Goal: Task Accomplishment & Management: Use online tool/utility

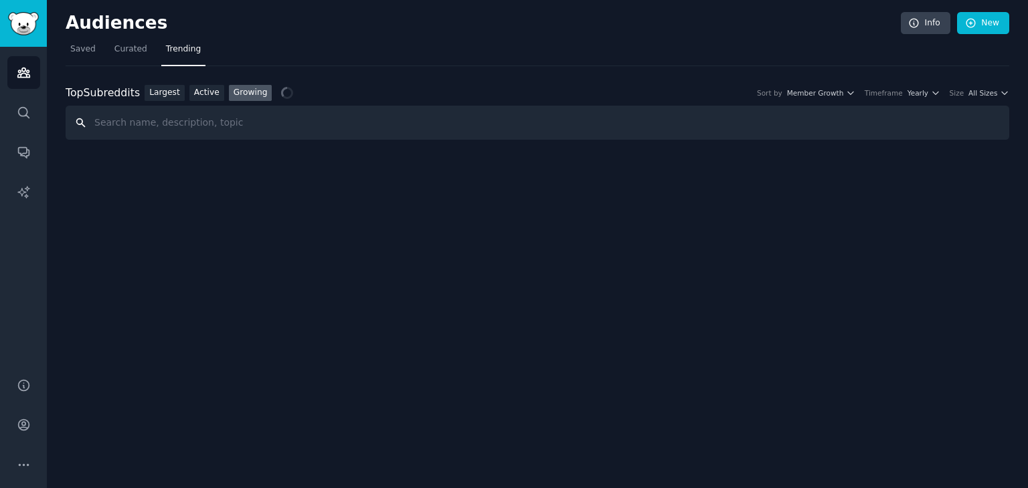
click at [109, 116] on input "text" at bounding box center [537, 123] width 943 height 34
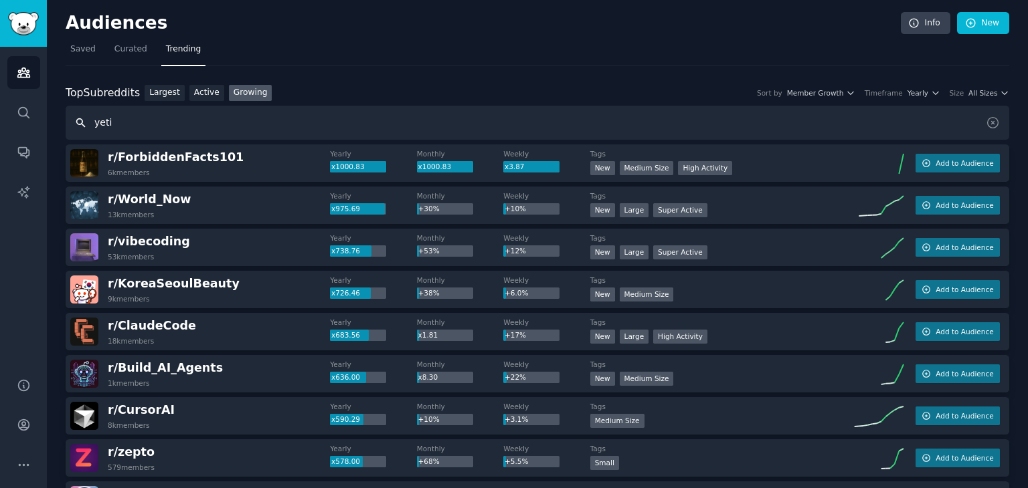
type input "yeti"
click at [98, 50] on nav "Saved Curated Trending" at bounding box center [537, 52] width 943 height 27
click at [143, 53] on link "Curated" at bounding box center [131, 52] width 42 height 27
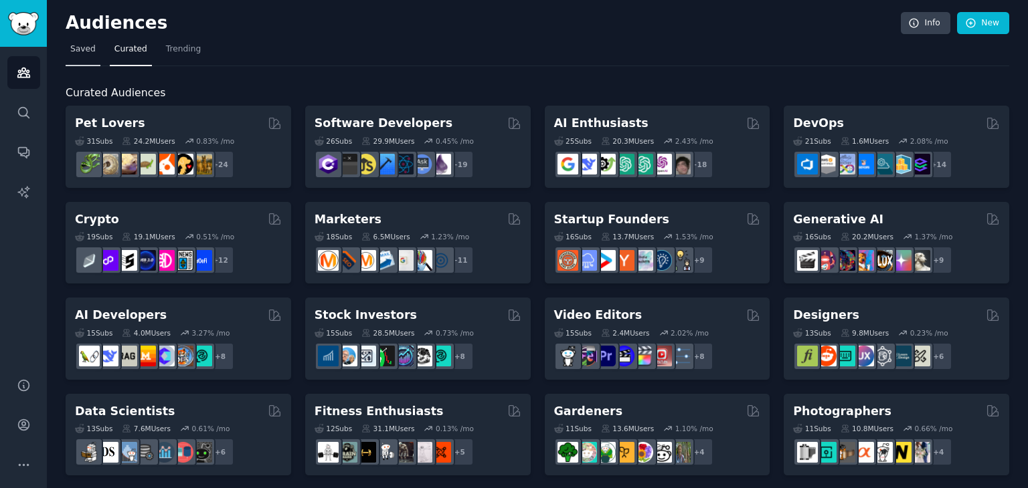
click at [90, 48] on span "Saved" at bounding box center [82, 49] width 25 height 12
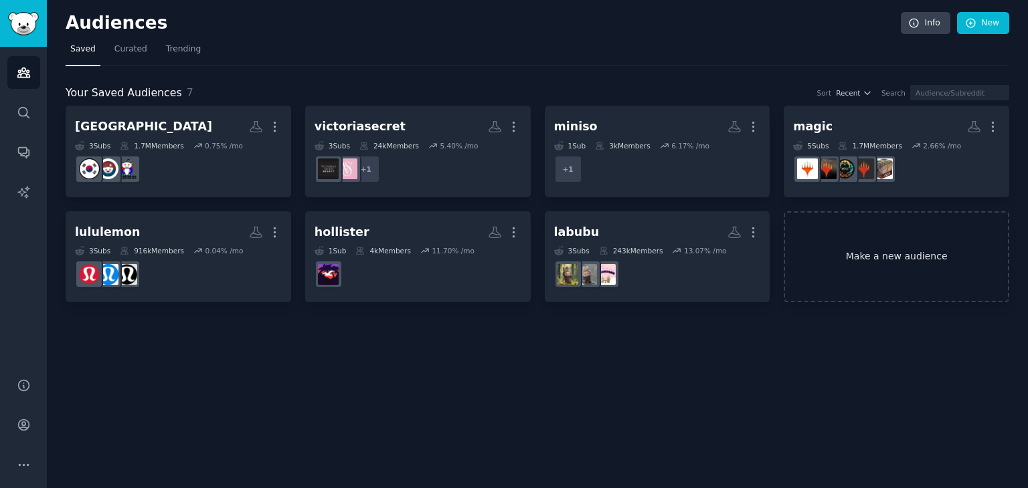
click at [882, 284] on link "Make a new audience" at bounding box center [896, 257] width 225 height 92
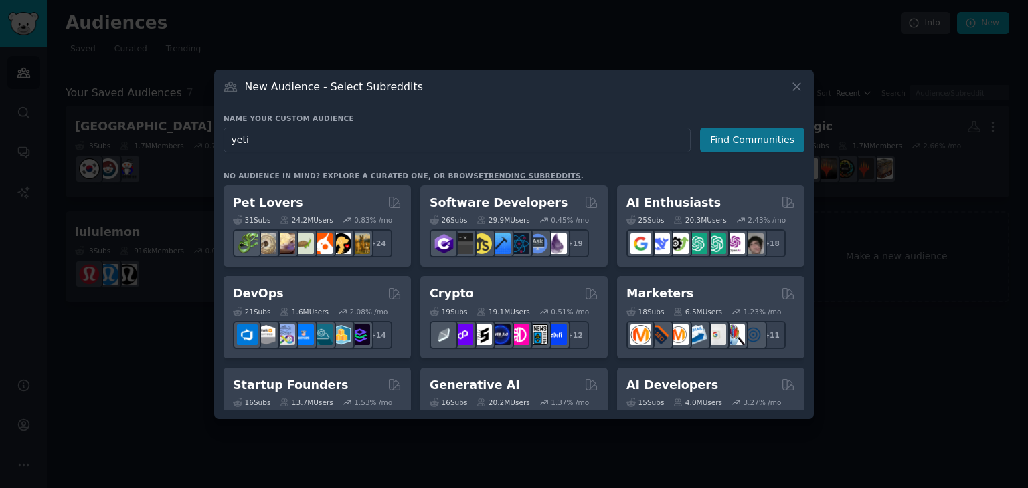
type input "yeti"
click at [771, 142] on button "Find Communities" at bounding box center [752, 140] width 104 height 25
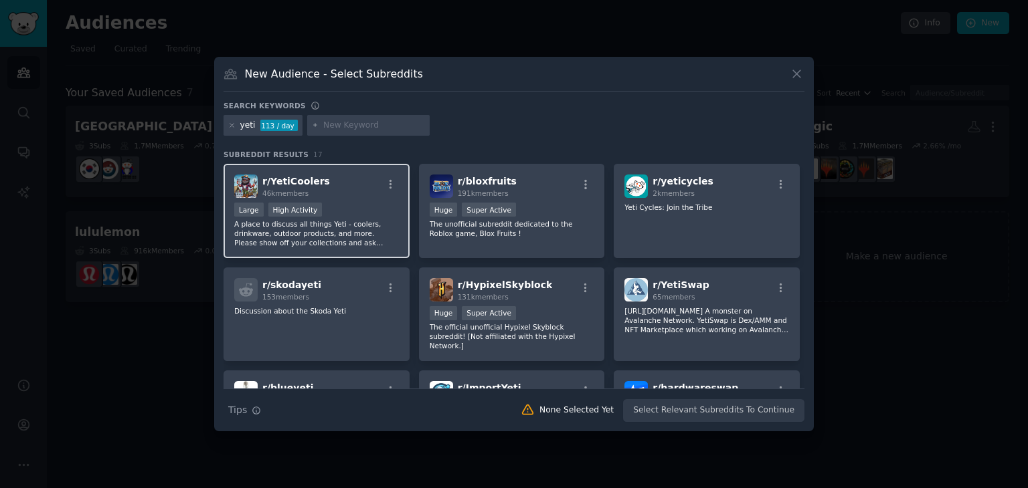
click at [366, 230] on p "A place to discuss all things Yeti - coolers, drinkware, outdoor products, and …" at bounding box center [316, 233] width 165 height 28
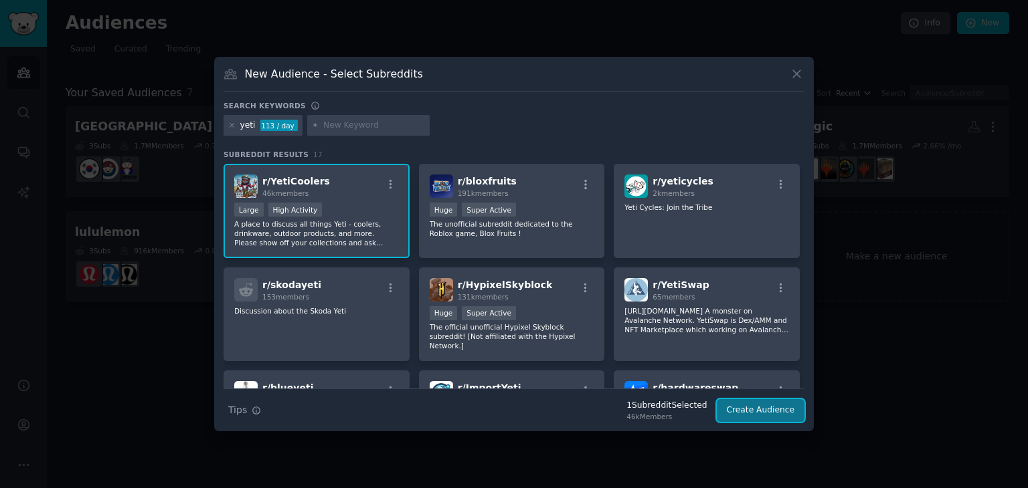
click at [776, 416] on button "Create Audience" at bounding box center [761, 410] width 88 height 23
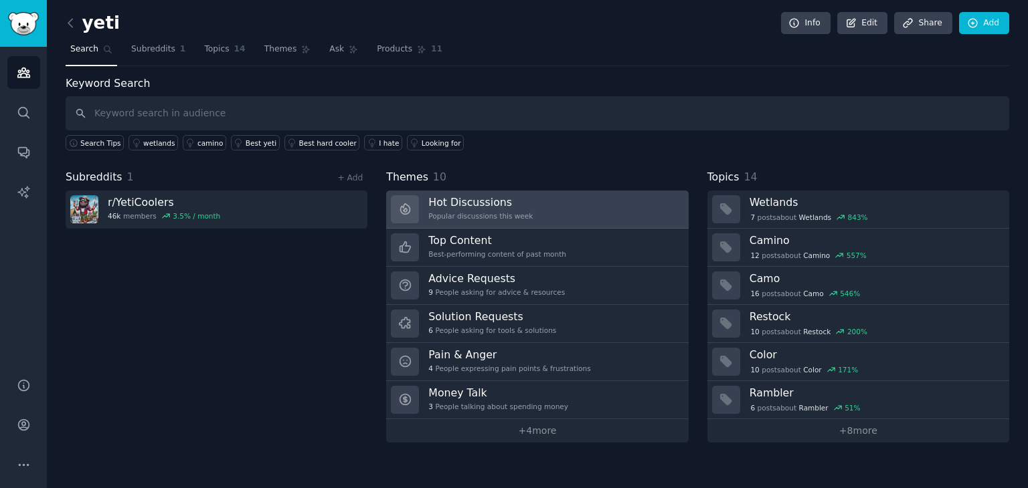
click at [509, 195] on h3 "Hot Discussions" at bounding box center [480, 202] width 104 height 14
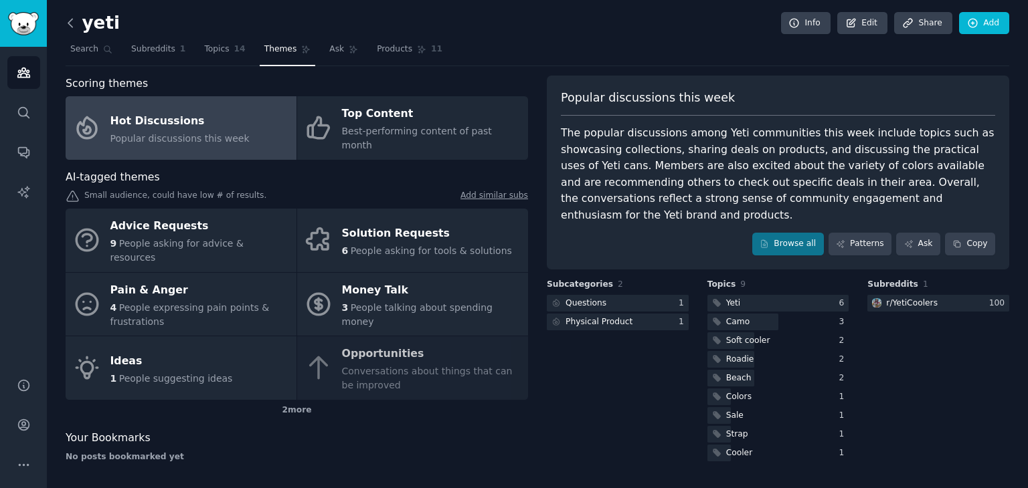
click at [70, 23] on icon at bounding box center [71, 23] width 14 height 14
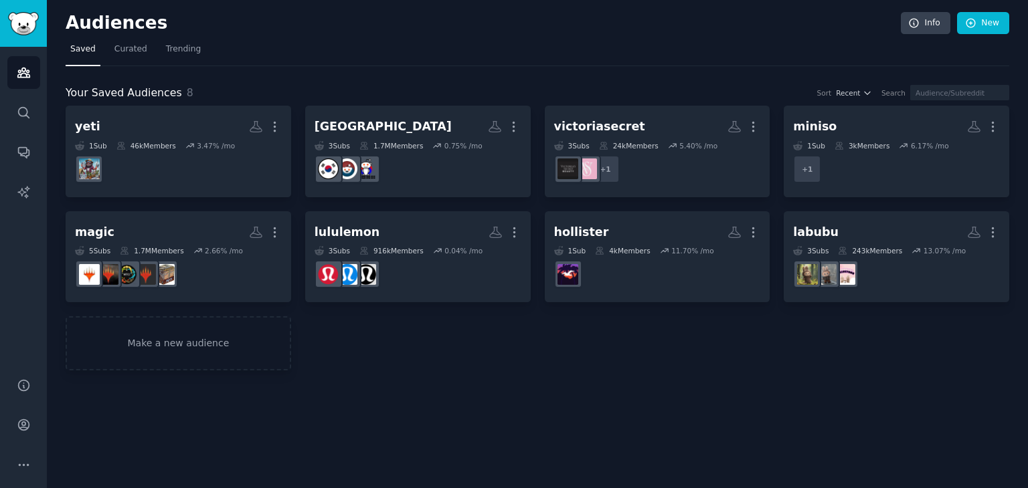
click at [70, 23] on h2 "Audiences" at bounding box center [483, 23] width 835 height 21
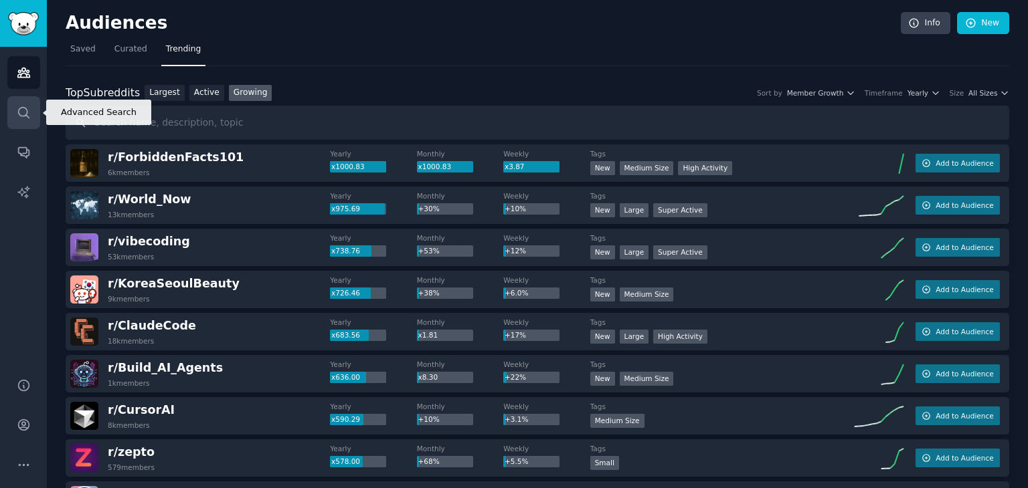
click at [24, 112] on icon "Sidebar" at bounding box center [24, 113] width 14 height 14
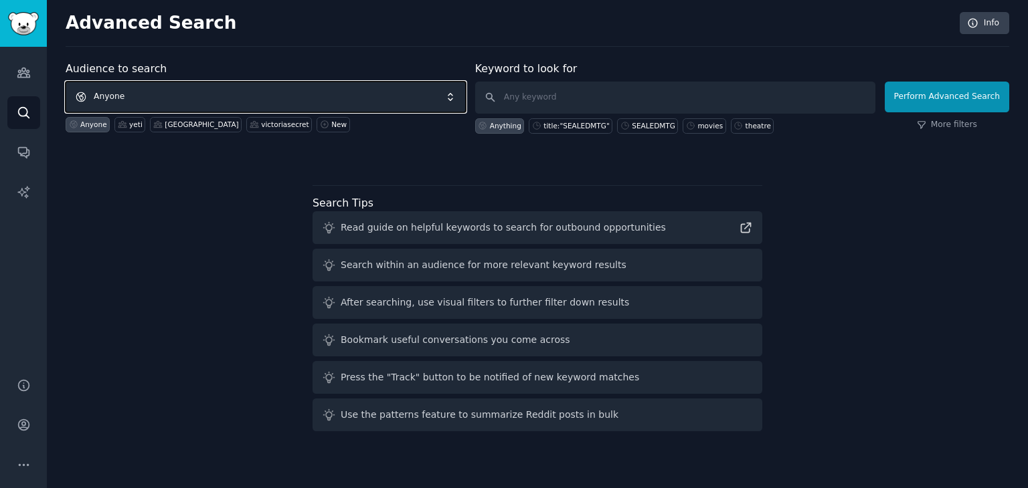
click at [261, 98] on span "Anyone" at bounding box center [266, 97] width 400 height 31
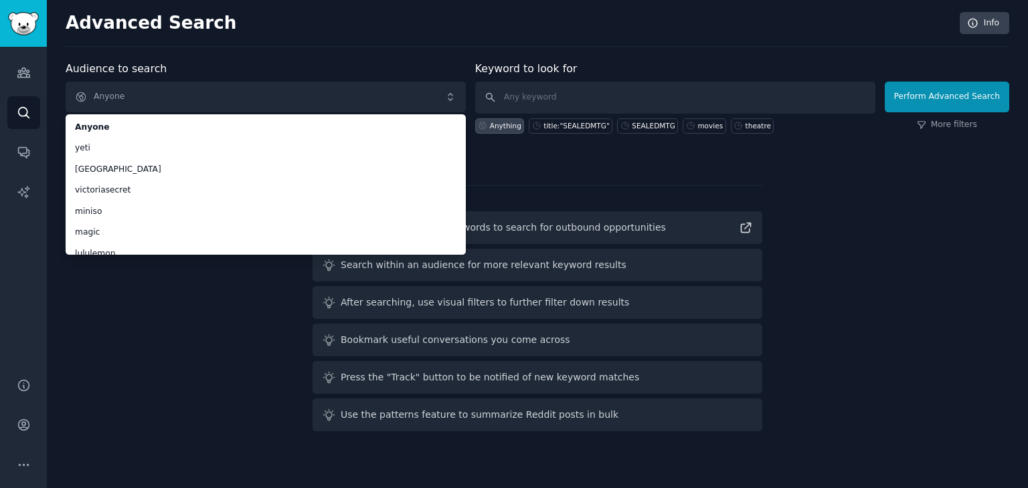
click at [187, 342] on div "Audience to search Anyone Anyone yeti korea victoriasecret miniso magic lululem…" at bounding box center [537, 249] width 943 height 376
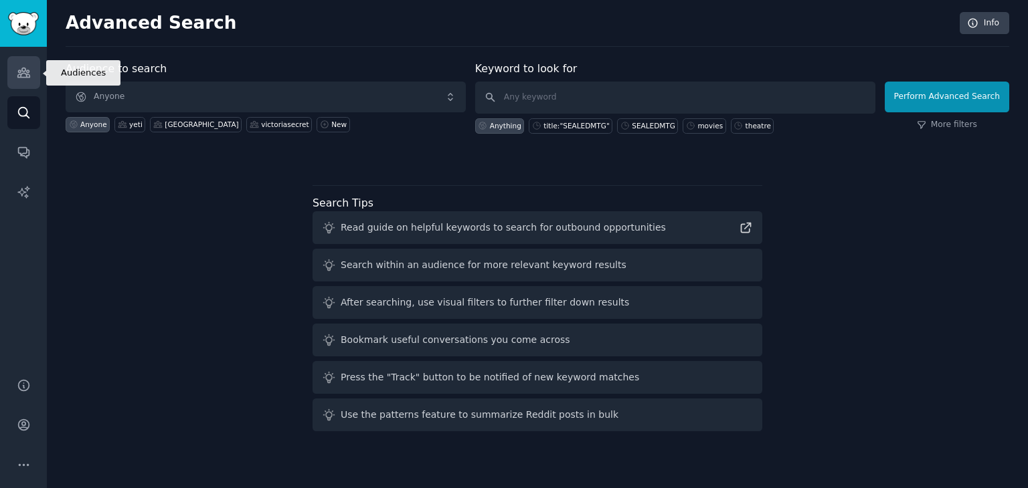
click at [25, 84] on link "Audiences" at bounding box center [23, 72] width 33 height 33
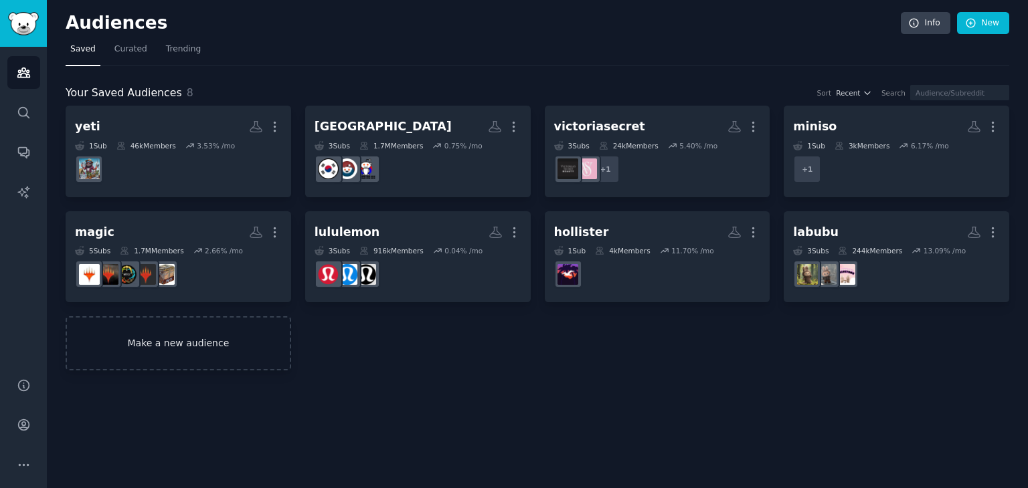
click at [192, 363] on link "Make a new audience" at bounding box center [178, 343] width 225 height 54
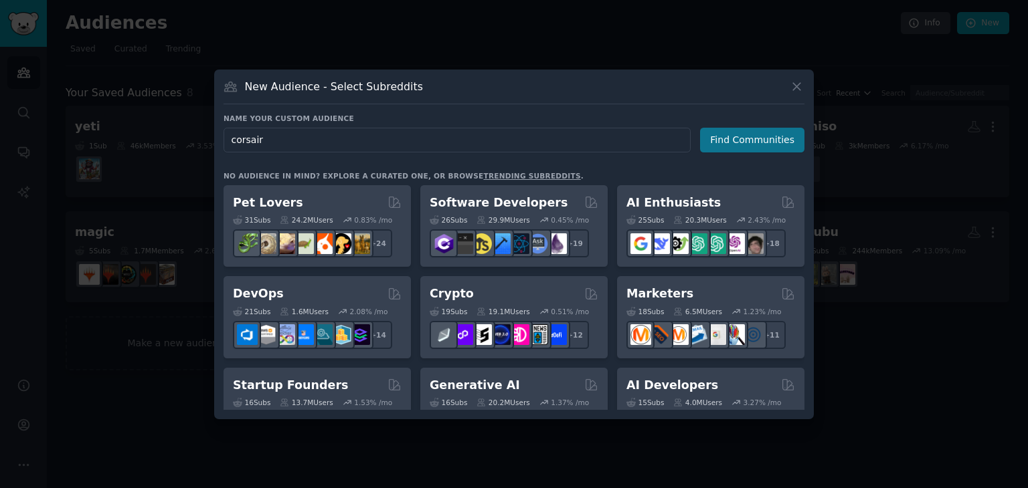
type input "corsair"
click at [757, 151] on button "Find Communities" at bounding box center [752, 140] width 104 height 25
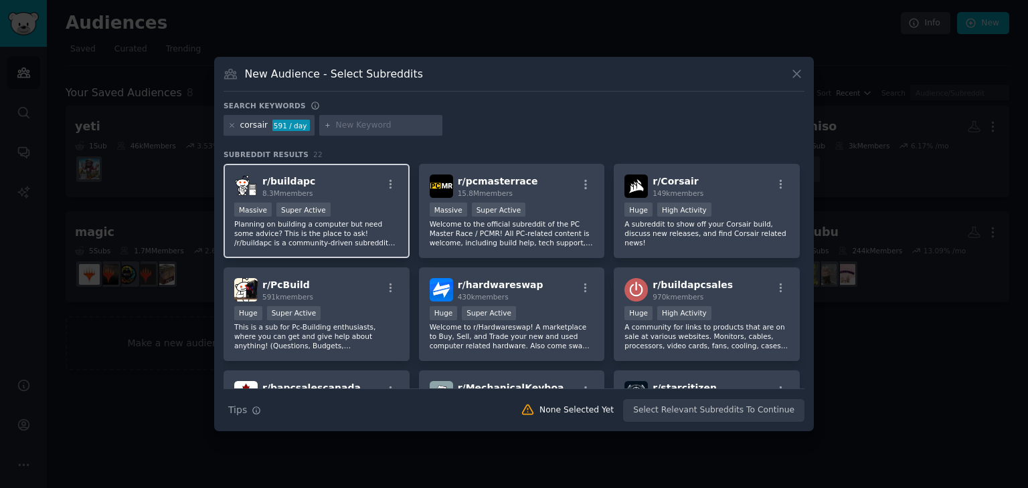
click at [379, 225] on p "Planning on building a computer but need some advice? This is the place to ask!…" at bounding box center [316, 233] width 165 height 28
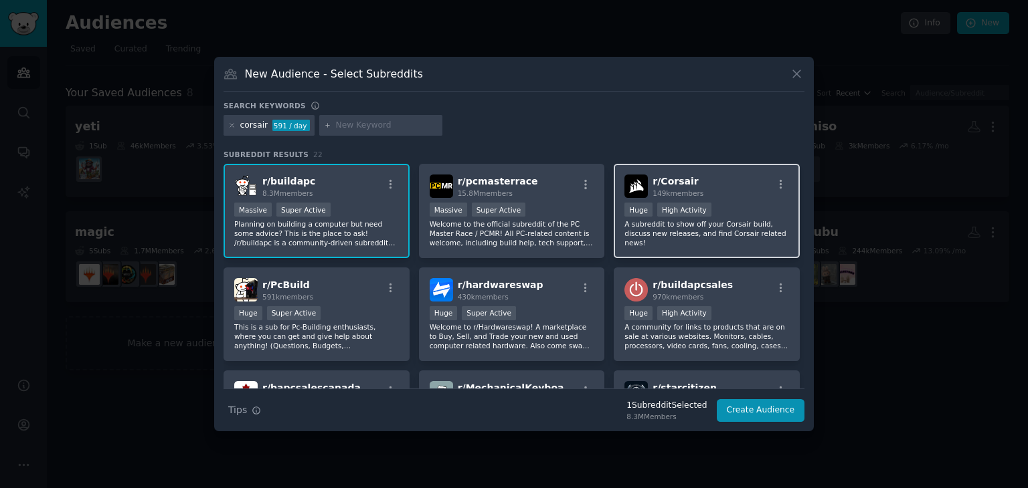
click at [711, 210] on div "Huge High Activity" at bounding box center [706, 211] width 165 height 17
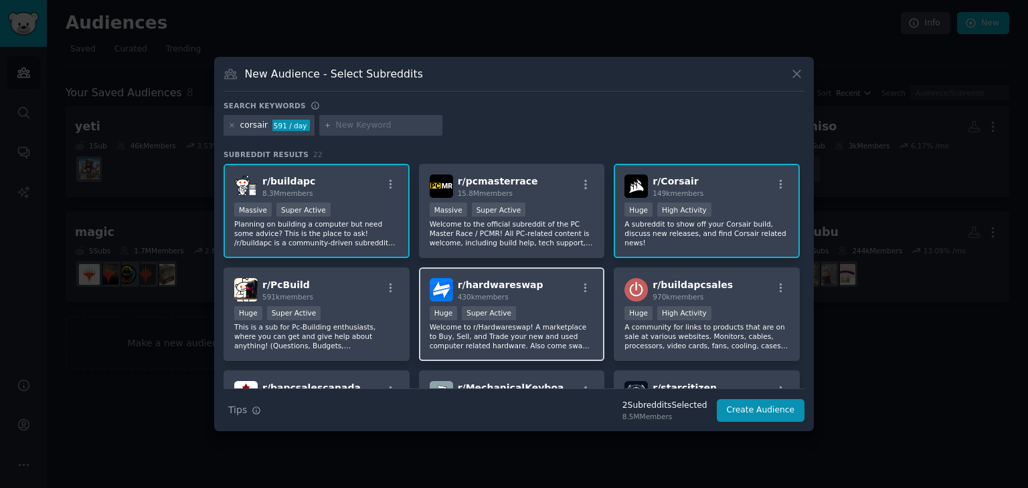
scroll to position [67, 0]
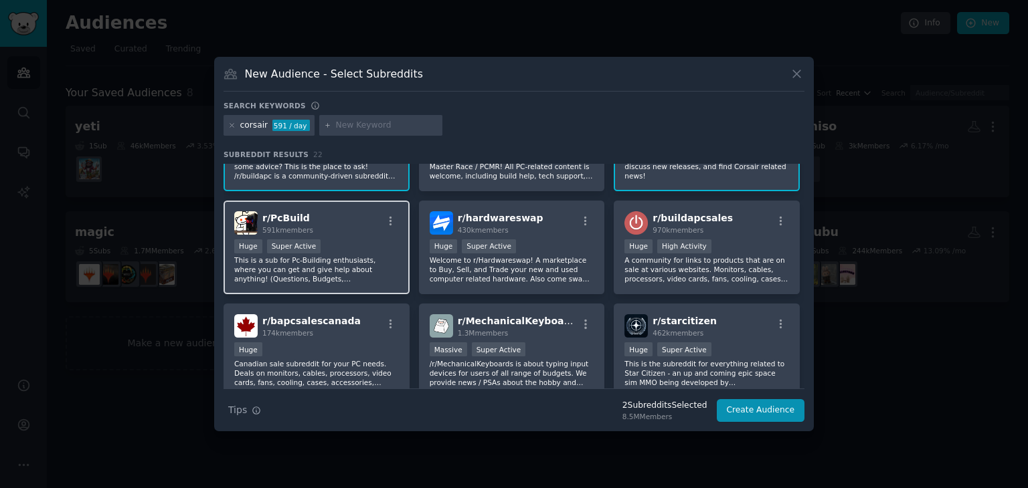
click at [375, 258] on p "This is a sub for Pc-Building enthusiasts, where you can get and give help abou…" at bounding box center [316, 270] width 165 height 28
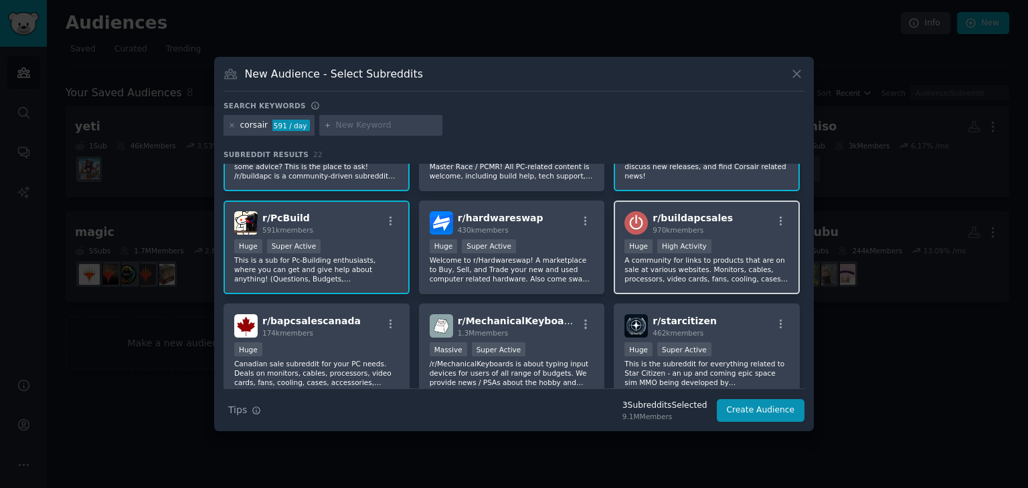
click at [707, 242] on div "100,000 - 1,000,000 members Huge High Activity" at bounding box center [706, 248] width 165 height 17
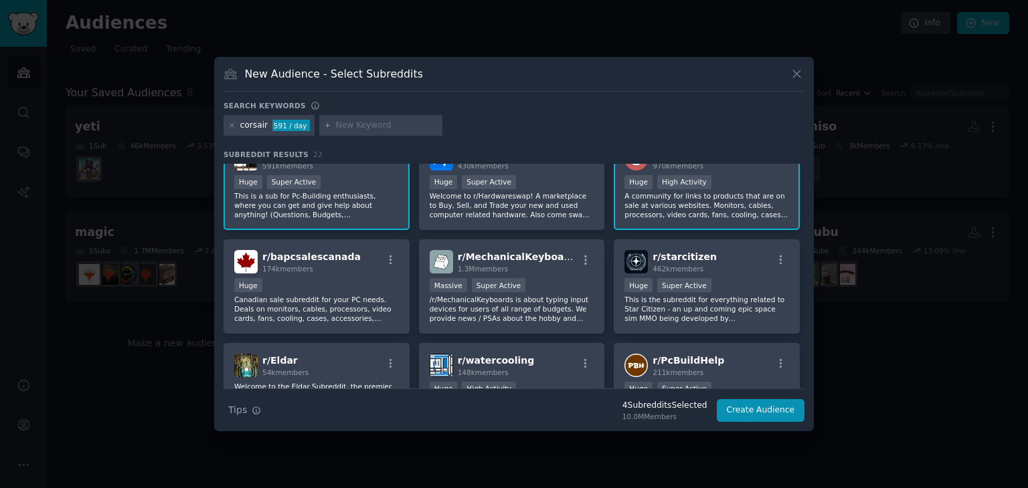
scroll to position [134, 0]
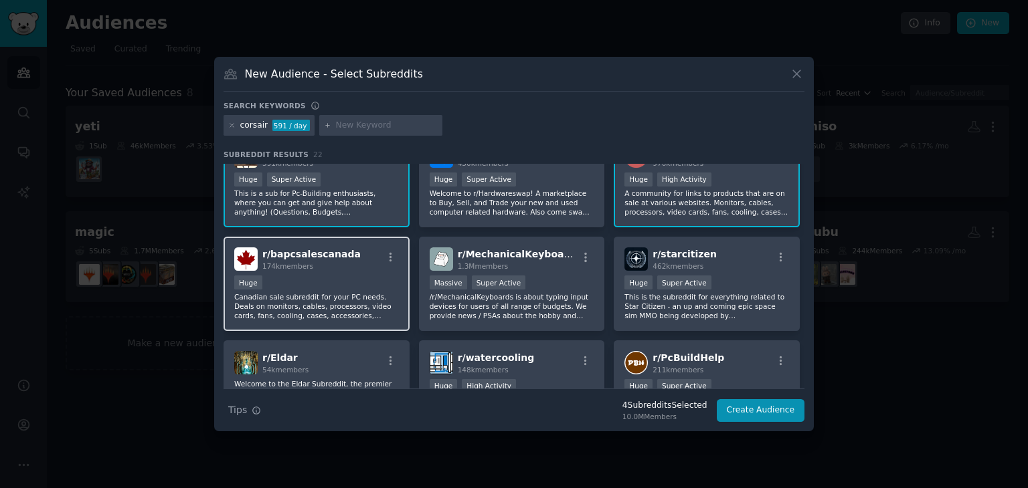
click at [362, 299] on p "Canadian sale subreddit for your PC needs. Deals on monitors, cables, processor…" at bounding box center [316, 306] width 165 height 28
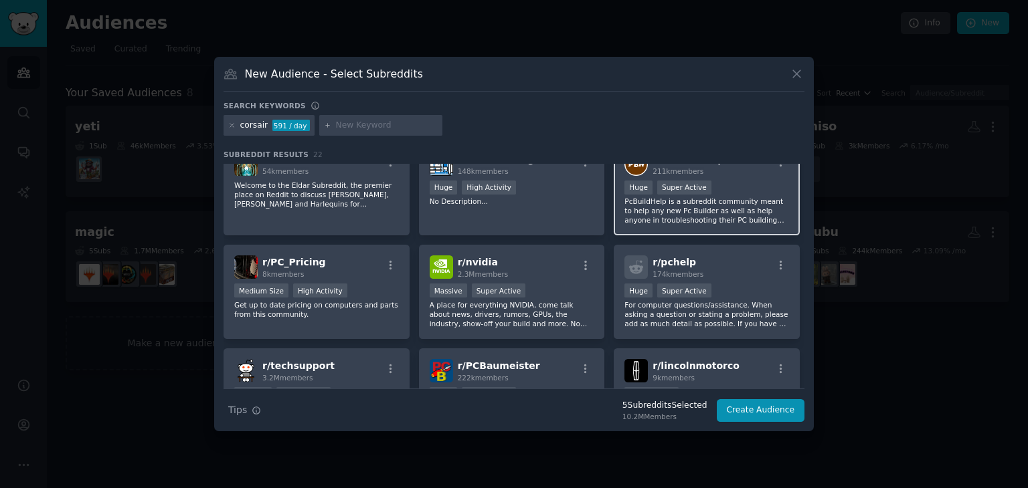
scroll to position [335, 0]
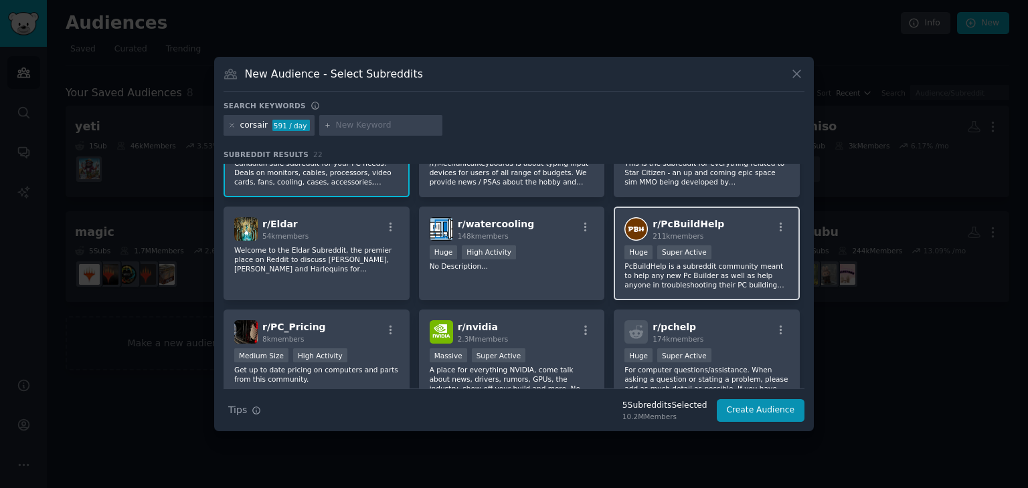
click at [688, 255] on div "Super Active" at bounding box center [684, 253] width 54 height 14
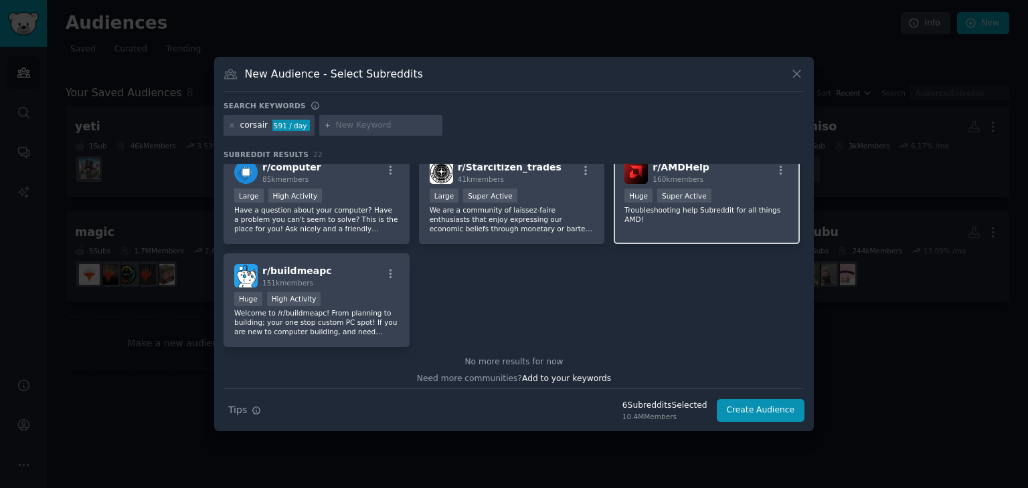
scroll to position [635, 0]
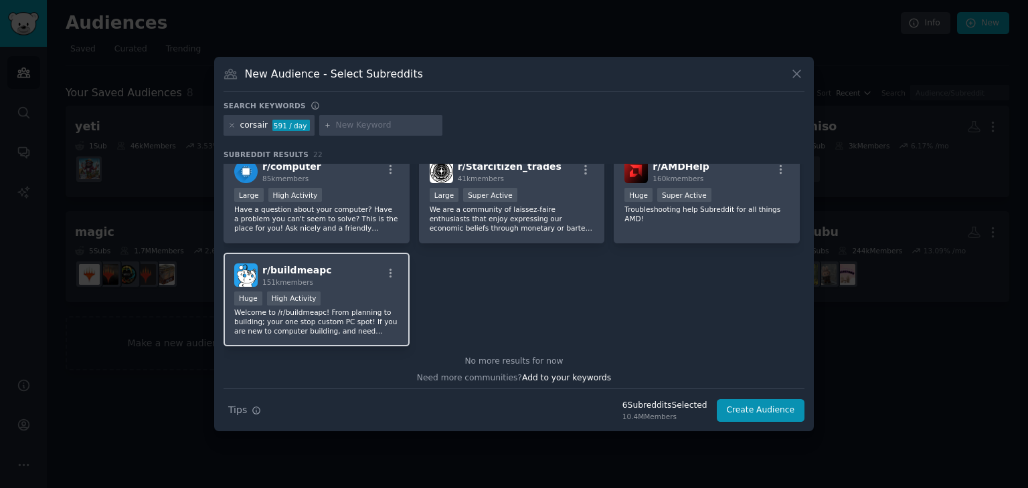
click at [365, 314] on p "Welcome to /r/buildmeapc! From planning to building; your one stop custom PC sp…" at bounding box center [316, 322] width 165 height 28
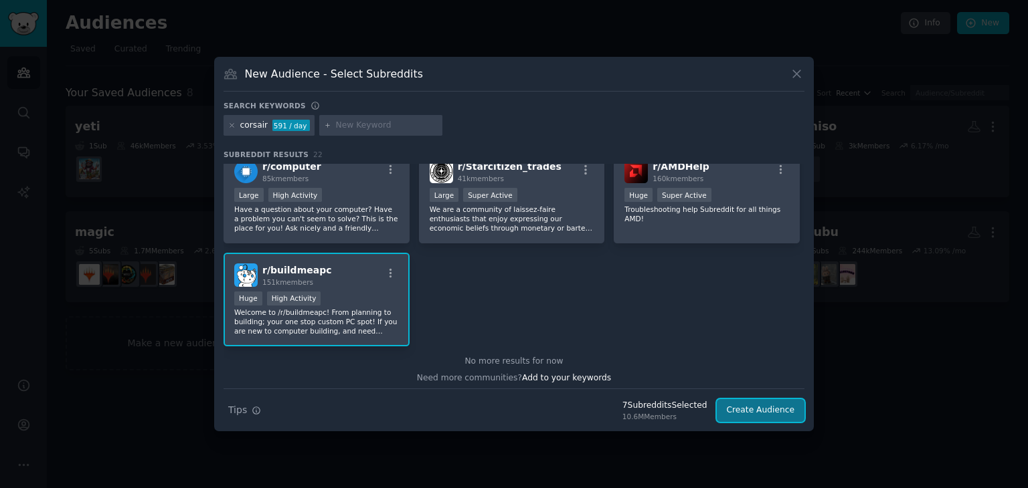
click at [776, 416] on button "Create Audience" at bounding box center [761, 410] width 88 height 23
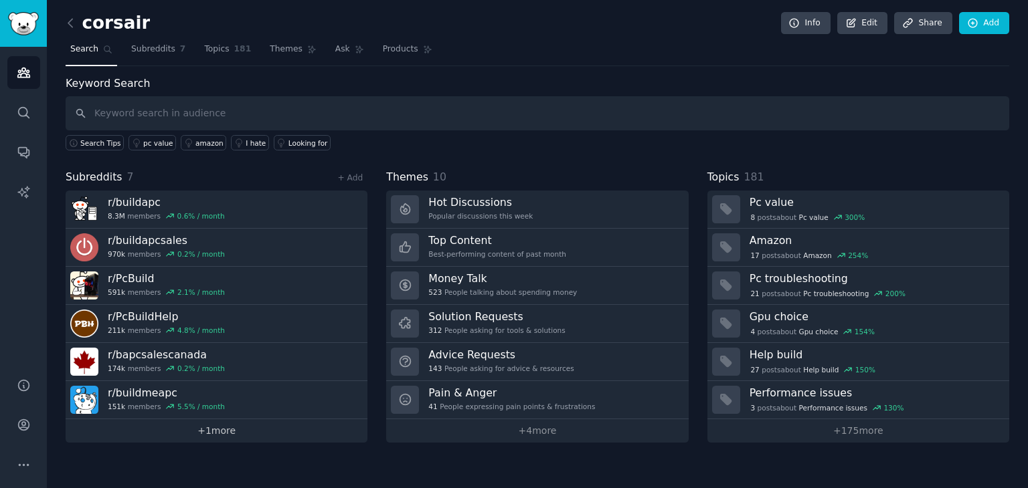
click at [227, 435] on link "+ 1 more" at bounding box center [217, 431] width 302 height 23
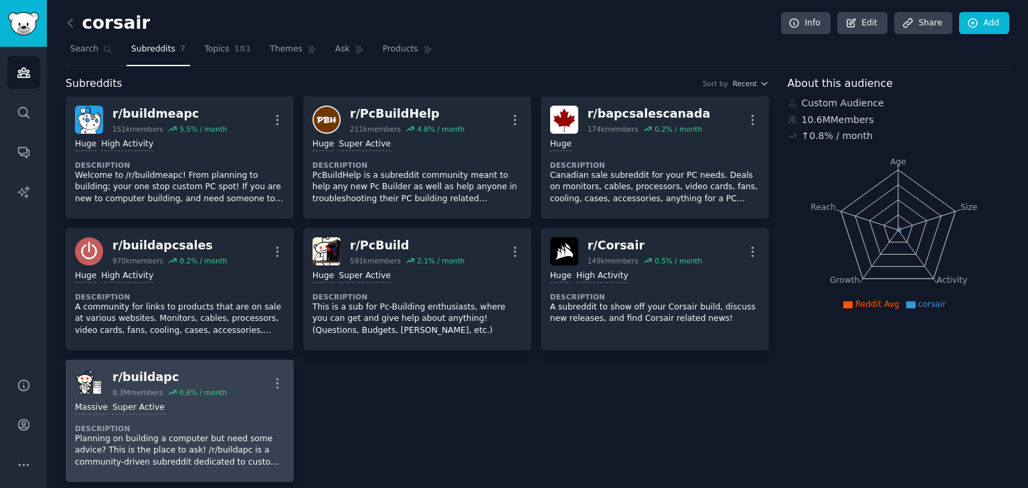
scroll to position [11, 0]
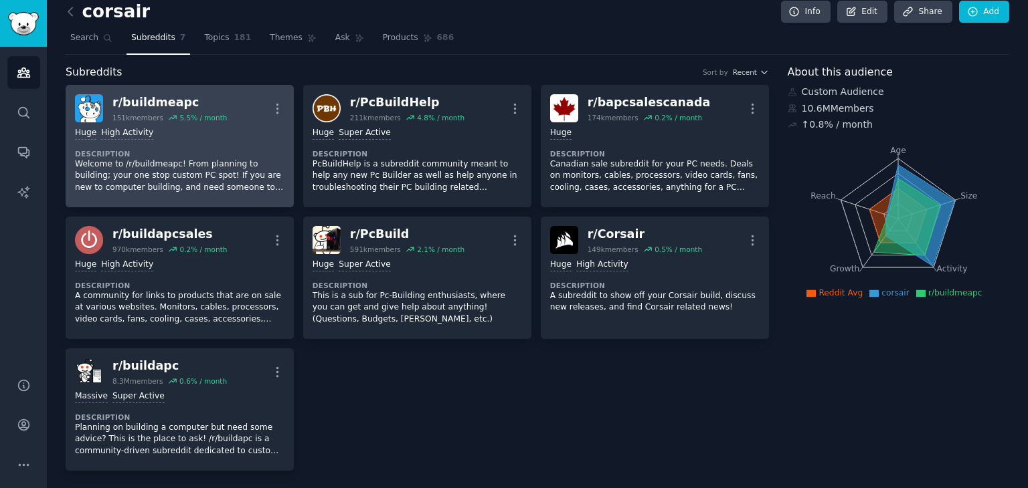
click at [217, 155] on dt "Description" at bounding box center [179, 153] width 209 height 9
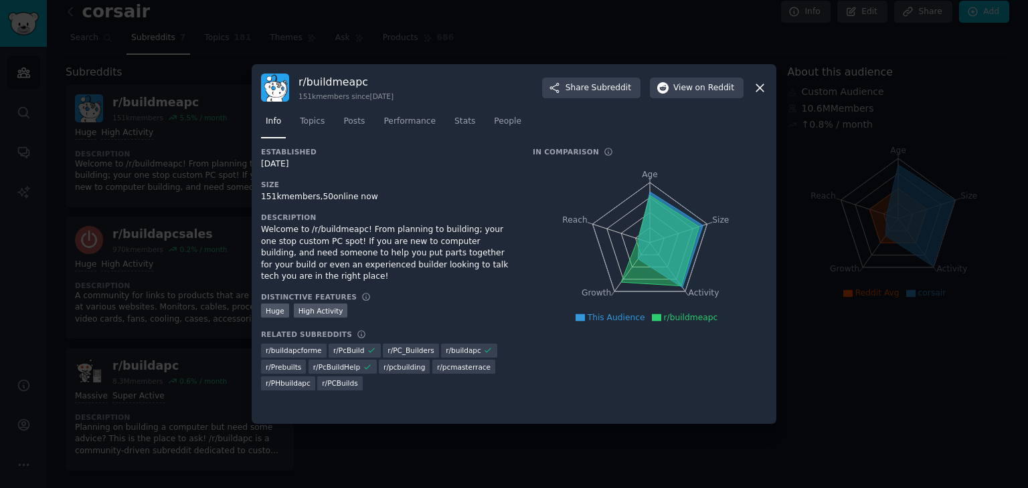
click at [437, 124] on nav "Info Topics Posts Performance Stats People" at bounding box center [514, 124] width 506 height 27
click at [439, 124] on nav "Info Topics Posts Performance Stats People" at bounding box center [514, 124] width 506 height 27
click at [454, 121] on span "Stats" at bounding box center [464, 122] width 21 height 12
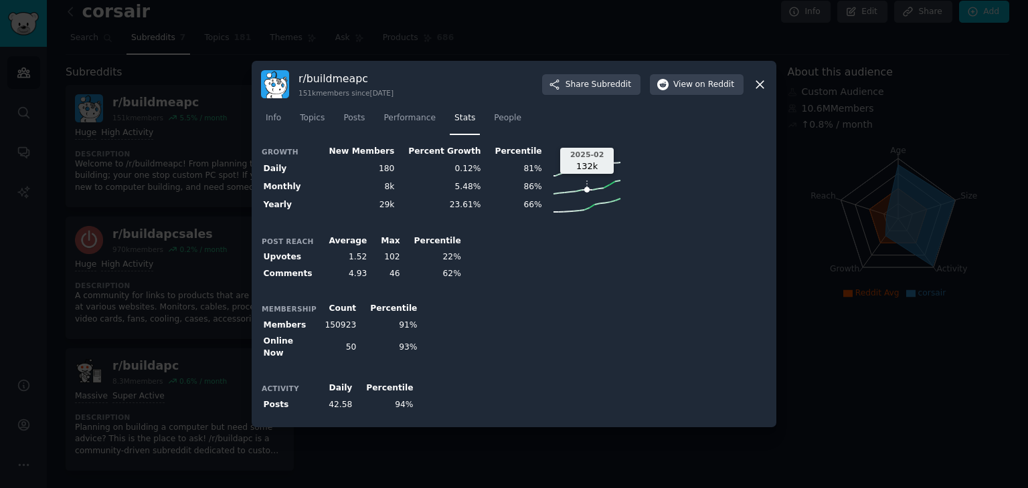
click at [584, 191] on circle at bounding box center [586, 189] width 5 height 5
click at [589, 205] on line at bounding box center [589, 205] width 0 height 13
click at [389, 124] on span "Performance" at bounding box center [409, 118] width 52 height 12
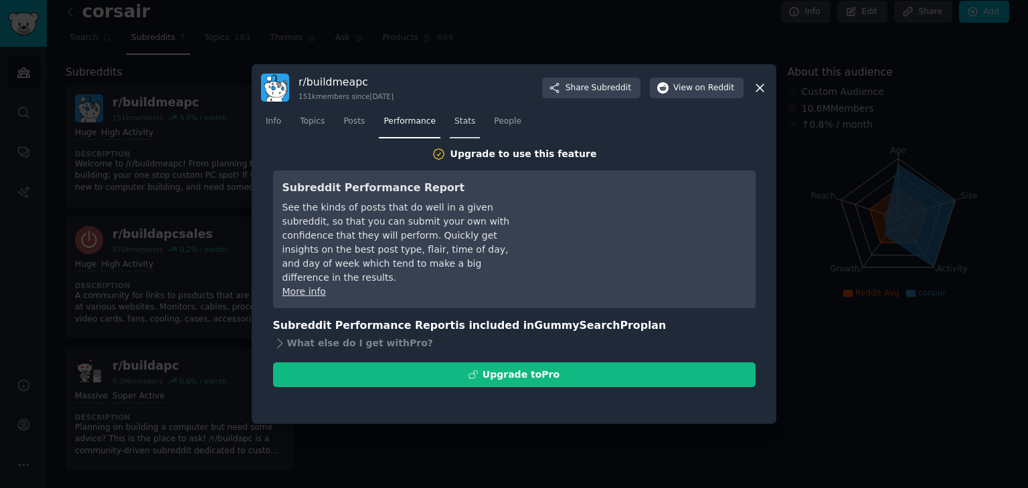
click at [466, 128] on link "Stats" at bounding box center [465, 124] width 30 height 27
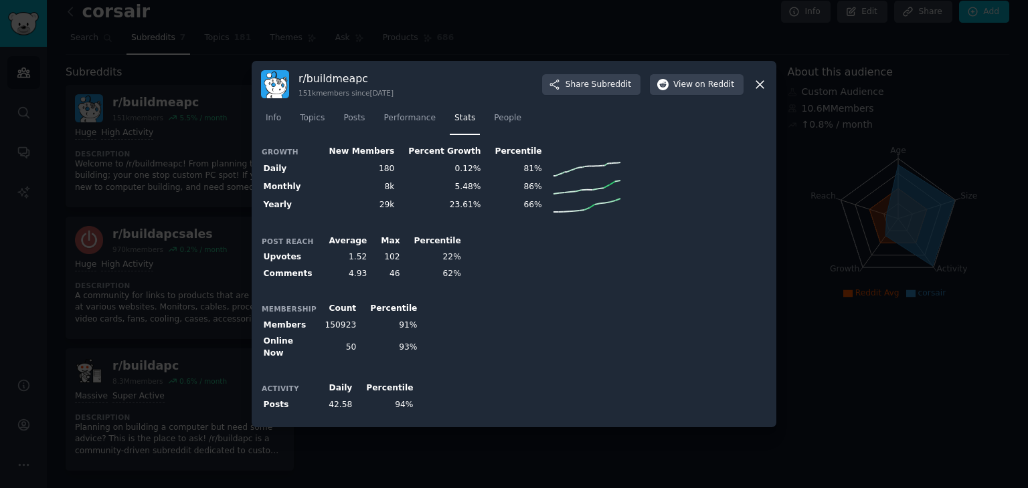
click at [763, 86] on icon at bounding box center [760, 85] width 14 height 14
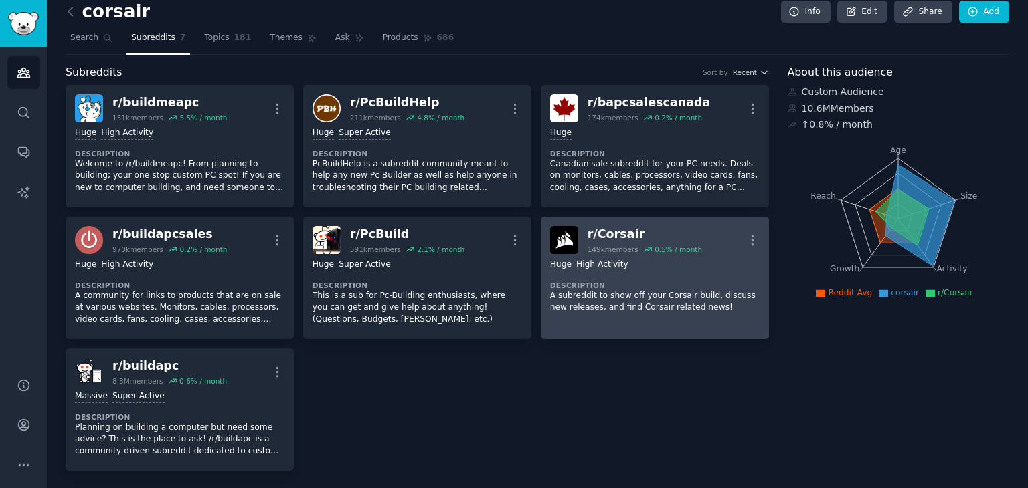
click at [708, 312] on div "Huge High Activity Description A subreddit to show off your Corsair build, disc…" at bounding box center [654, 286] width 209 height 64
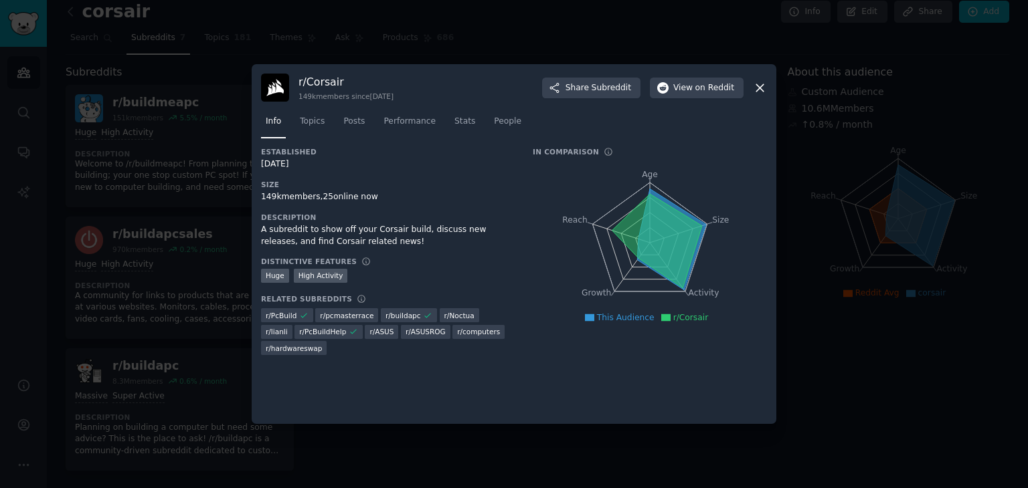
click at [760, 91] on icon at bounding box center [760, 88] width 14 height 14
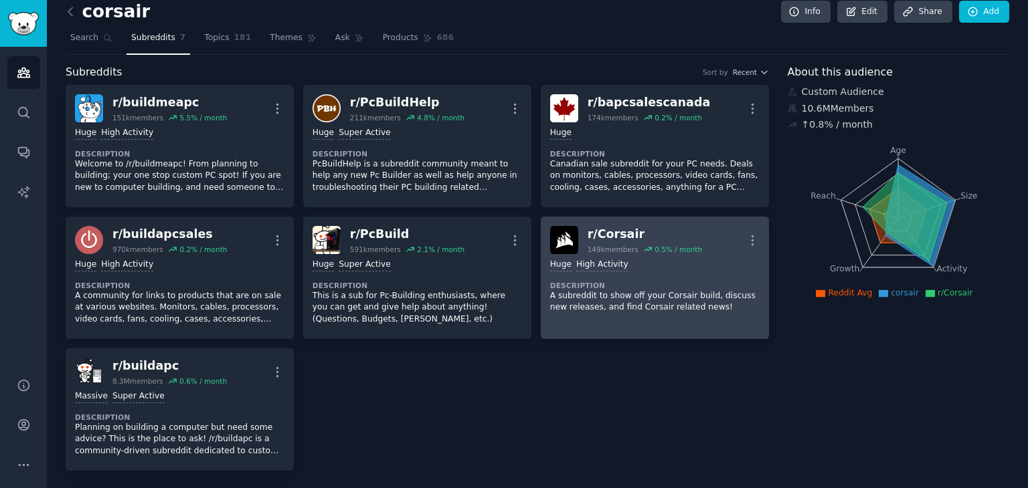
click at [688, 293] on p "A subreddit to show off your Corsair build, discuss new releases, and find Cors…" at bounding box center [654, 301] width 209 height 23
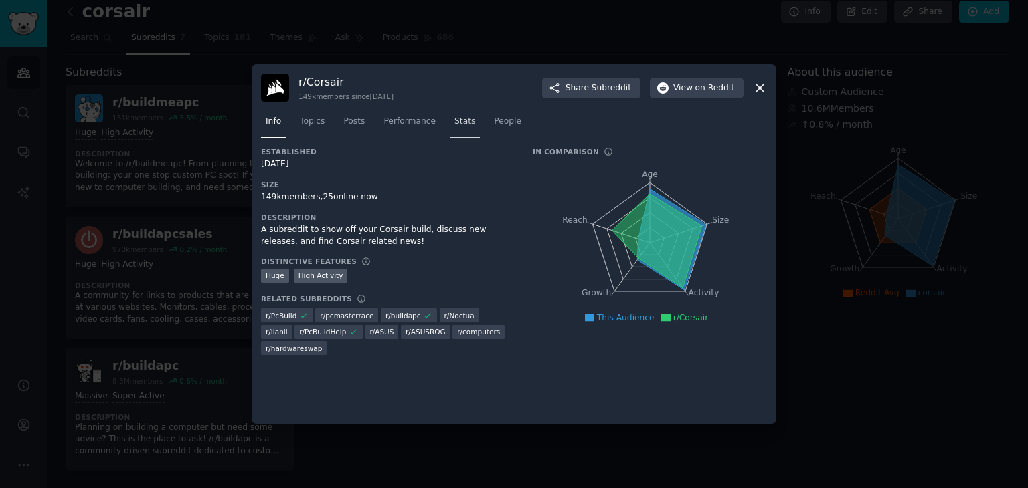
click at [454, 118] on span "Stats" at bounding box center [464, 122] width 21 height 12
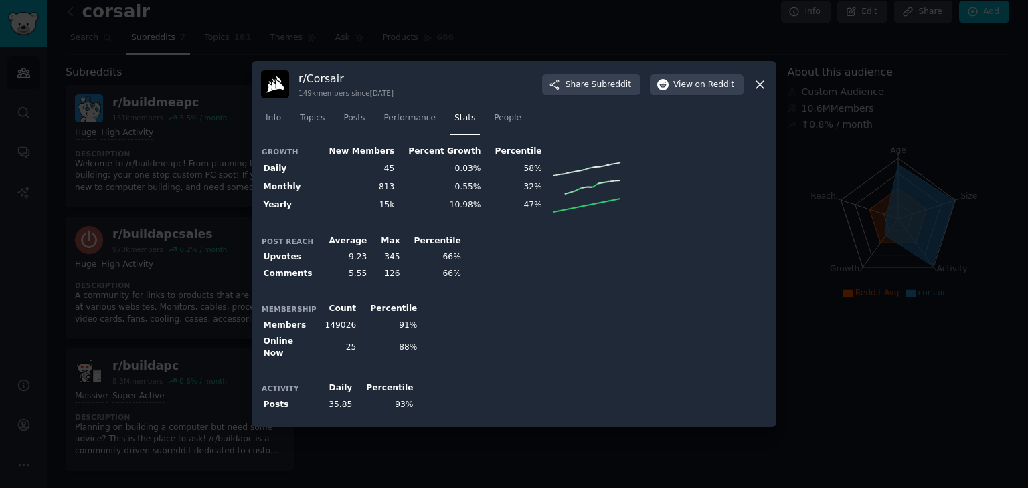
click at [766, 86] on icon at bounding box center [760, 85] width 14 height 14
